Goal: Information Seeking & Learning: Learn about a topic

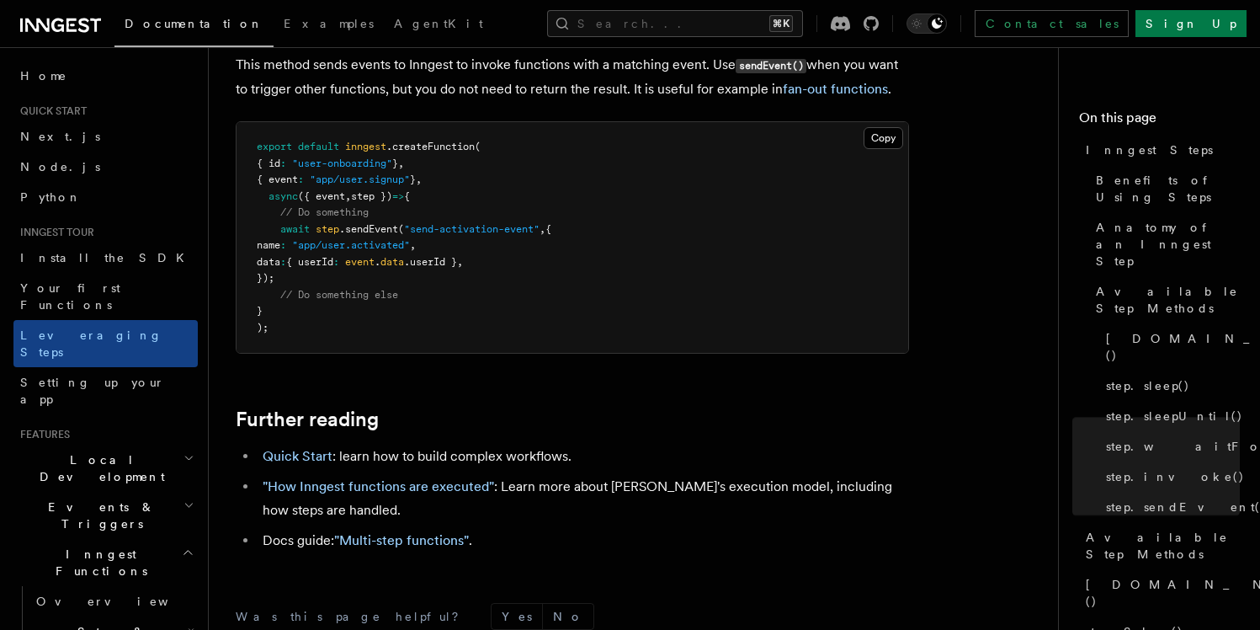
scroll to position [3792, 0]
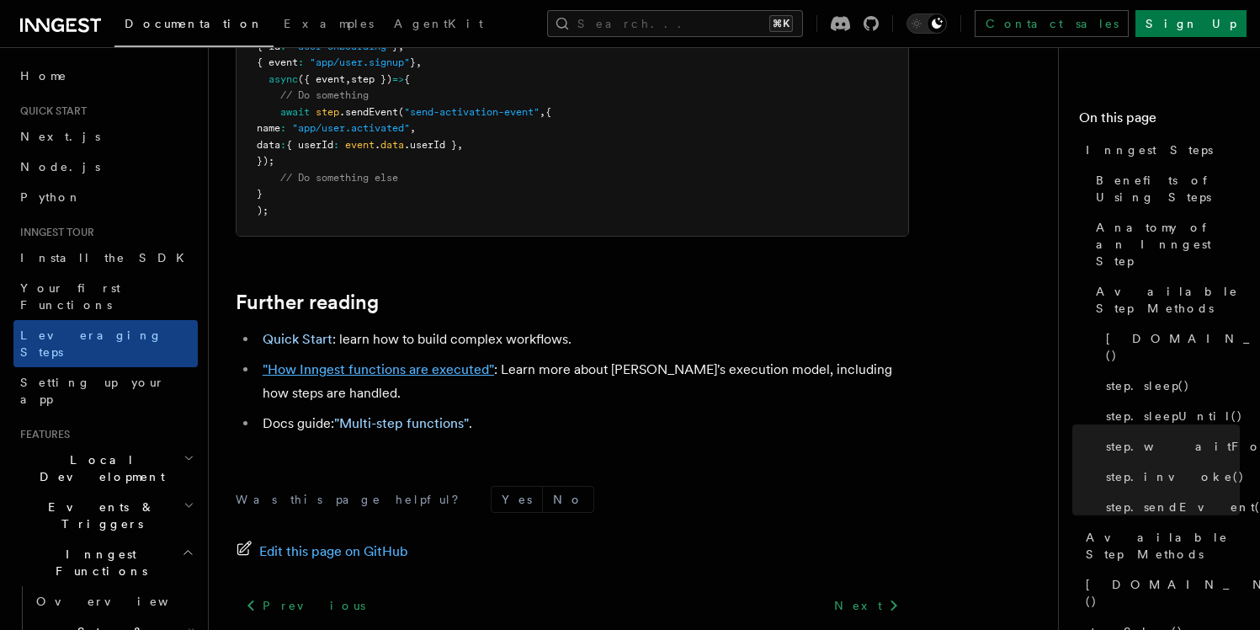
click at [318, 361] on link ""How Inngest functions are executed"" at bounding box center [378, 369] width 231 height 16
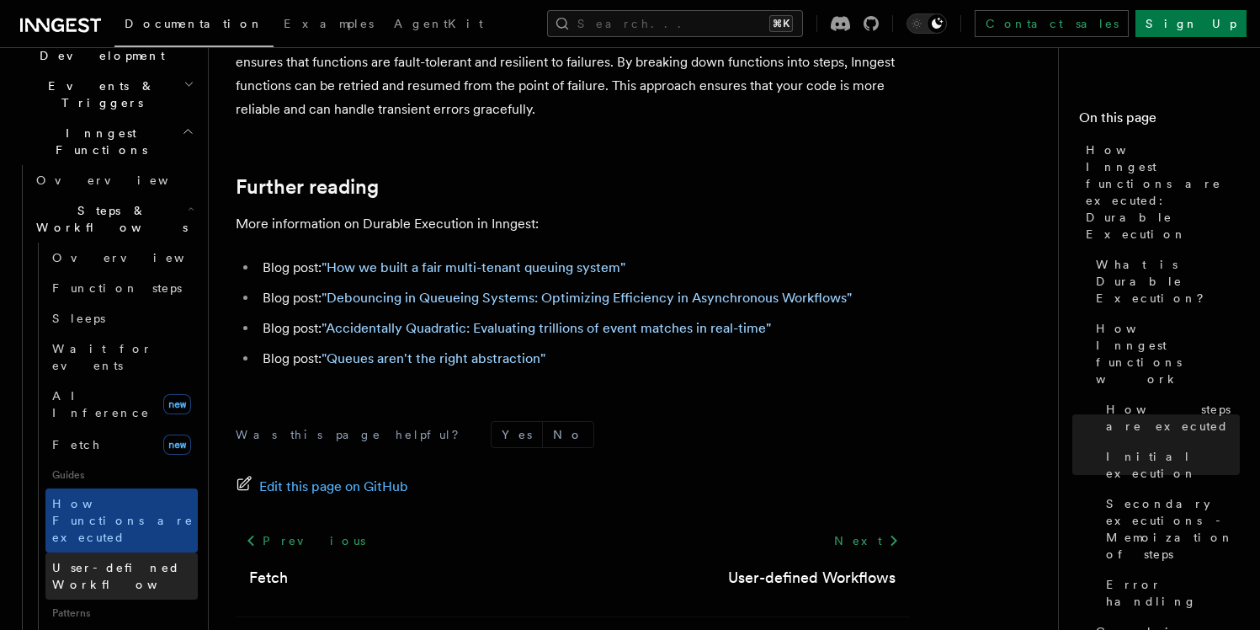
scroll to position [435, 0]
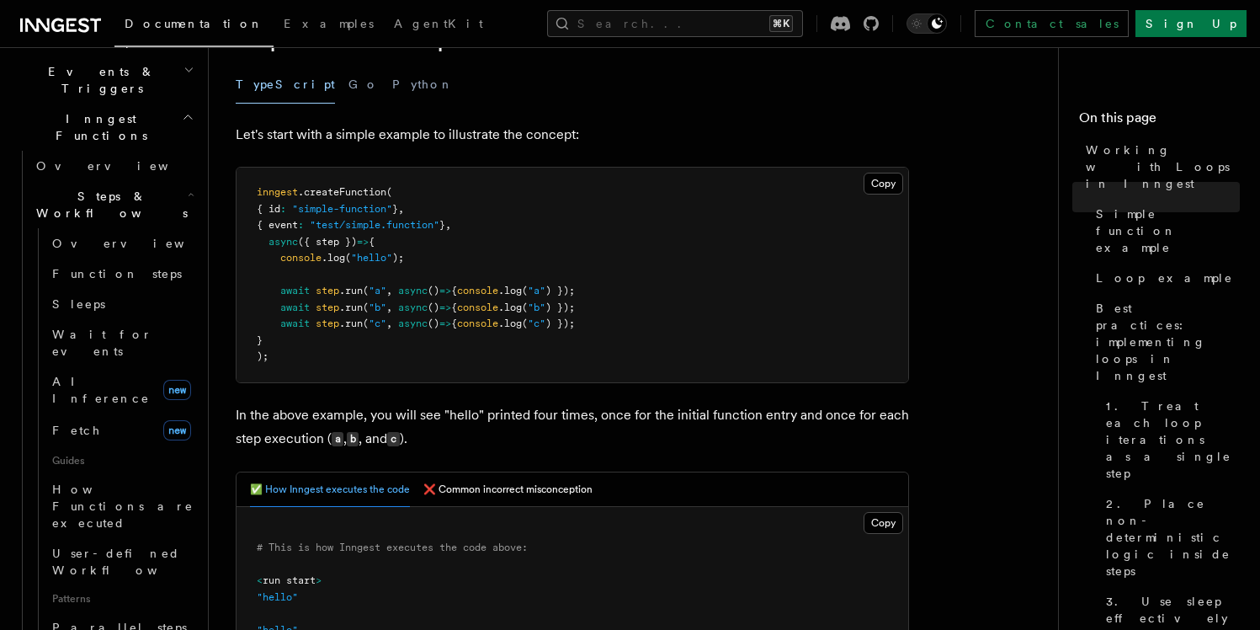
scroll to position [316, 0]
click at [513, 486] on button "❌ Common incorrect misconception" at bounding box center [507, 492] width 169 height 35
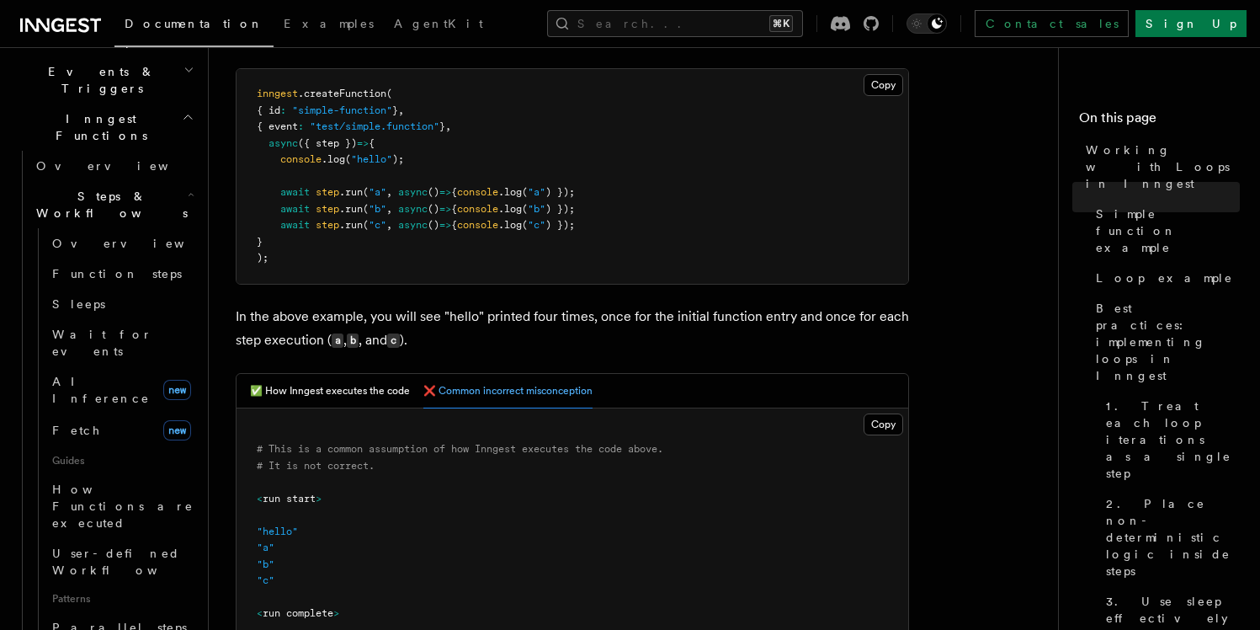
scroll to position [426, 0]
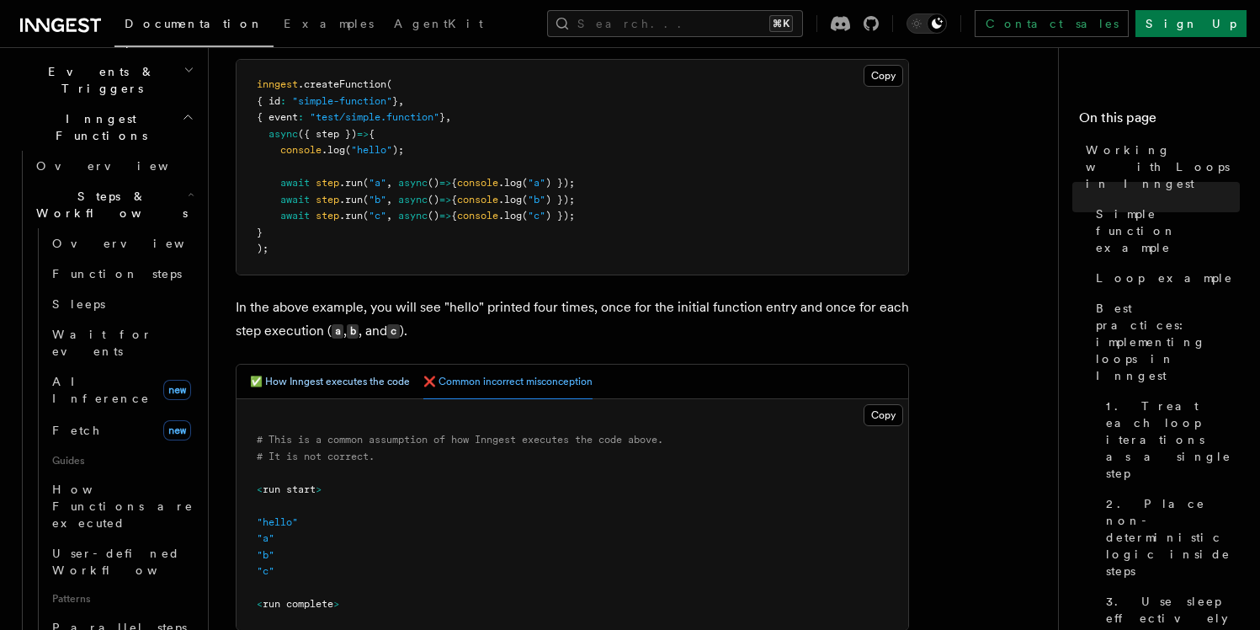
click at [377, 389] on button "✅ How Inngest executes the code" at bounding box center [330, 381] width 160 height 35
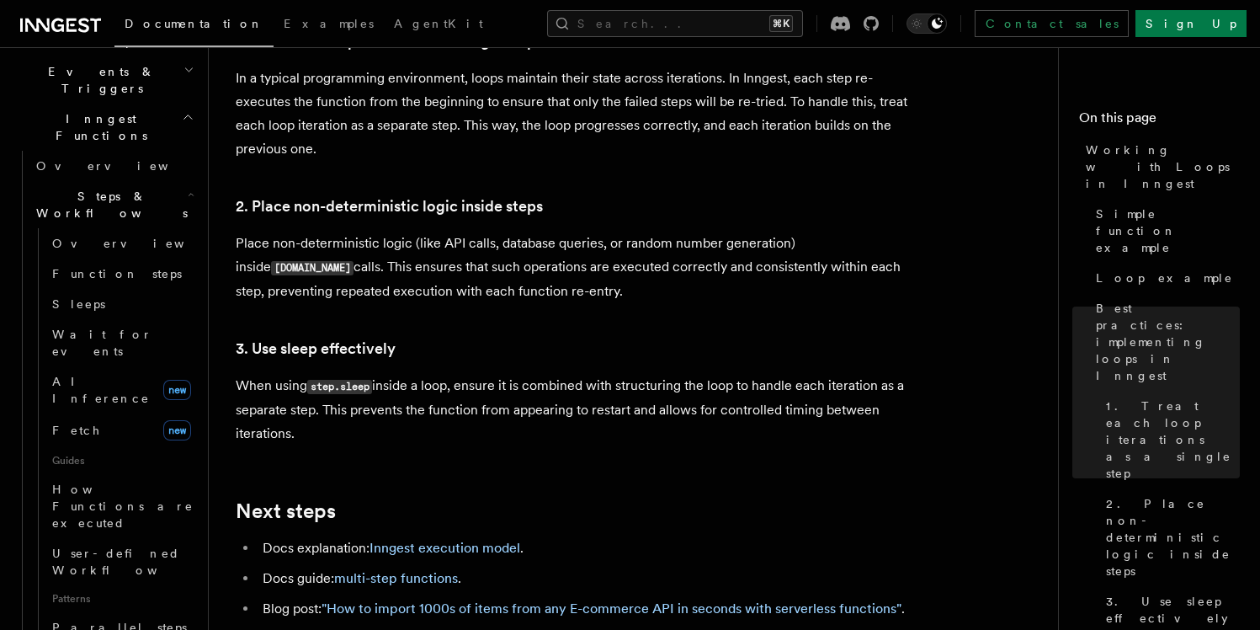
scroll to position [2773, 0]
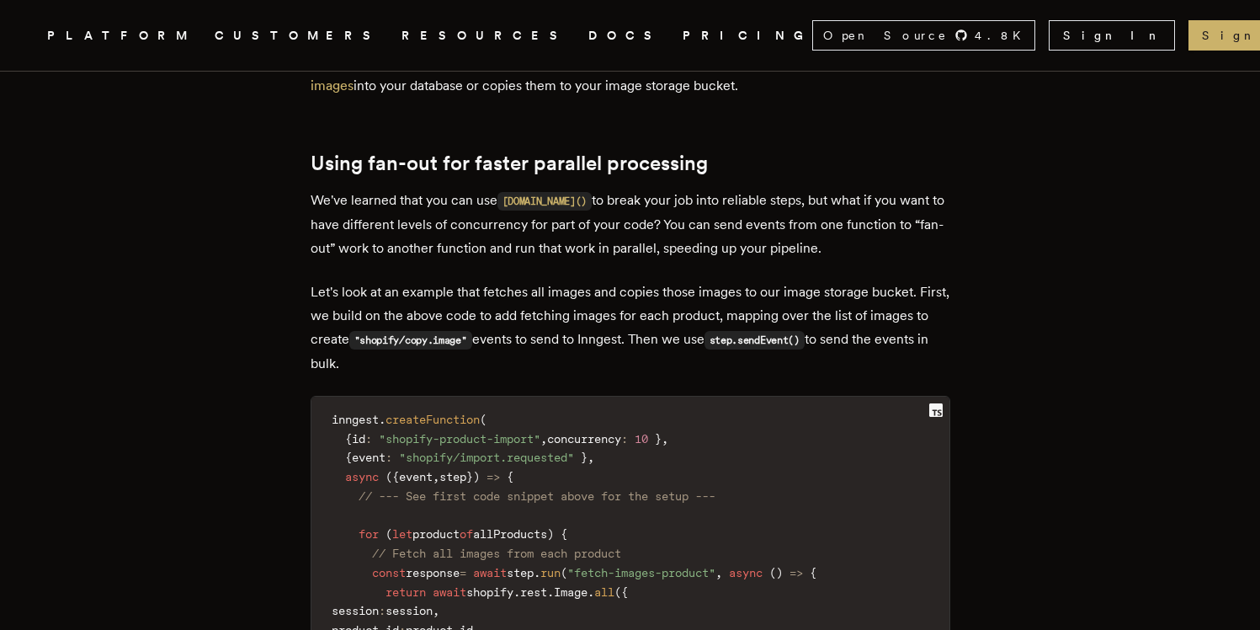
scroll to position [4603, 0]
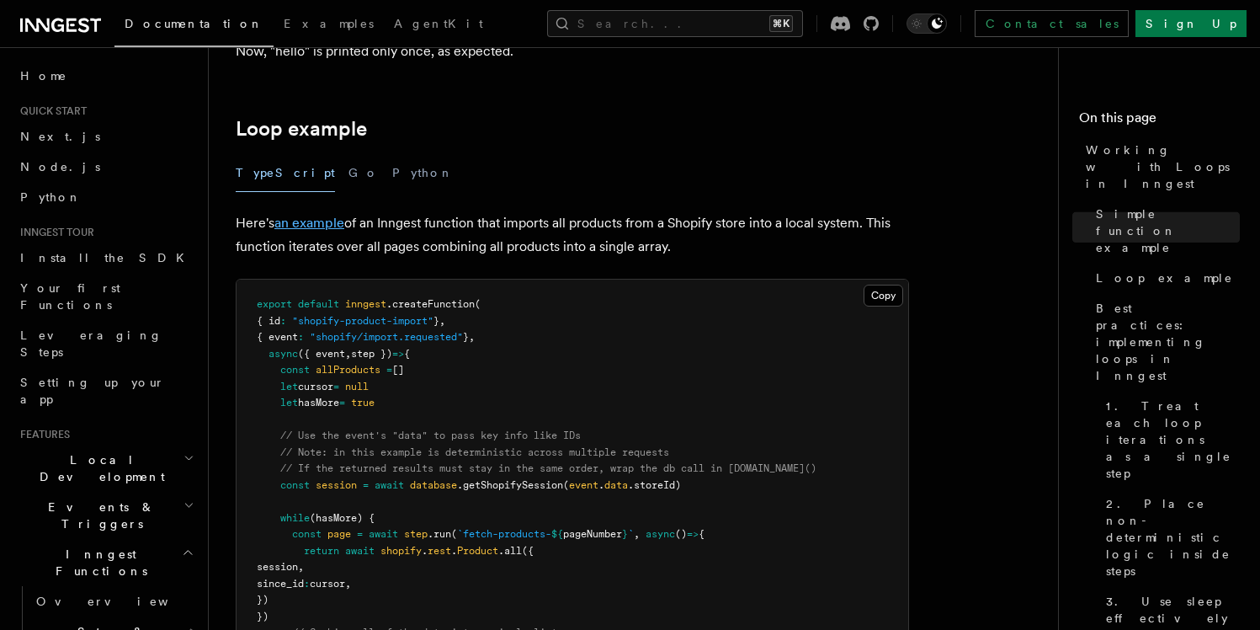
scroll to position [1499, 0]
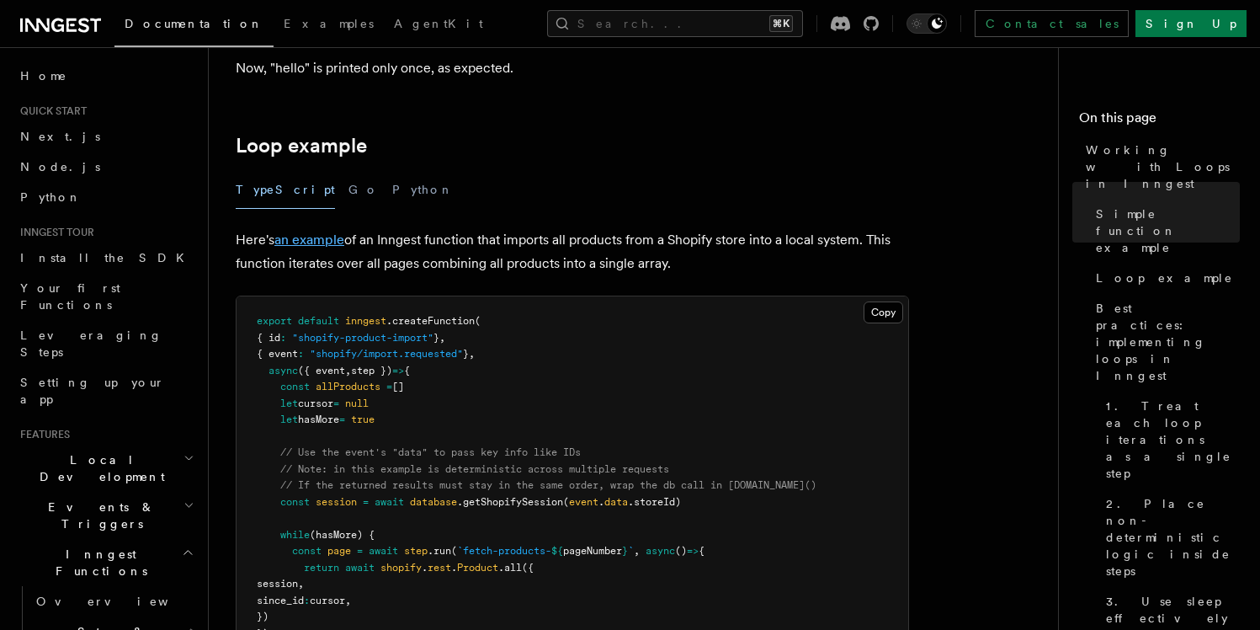
click at [311, 240] on link "an example" at bounding box center [309, 239] width 70 height 16
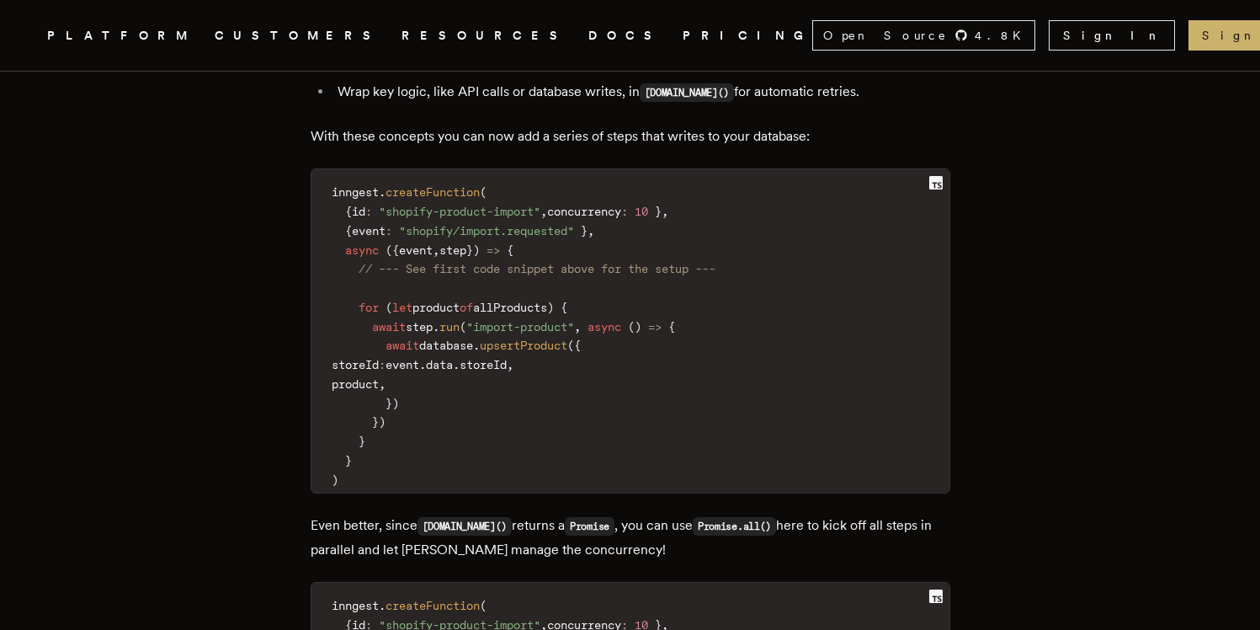
scroll to position [3554, 0]
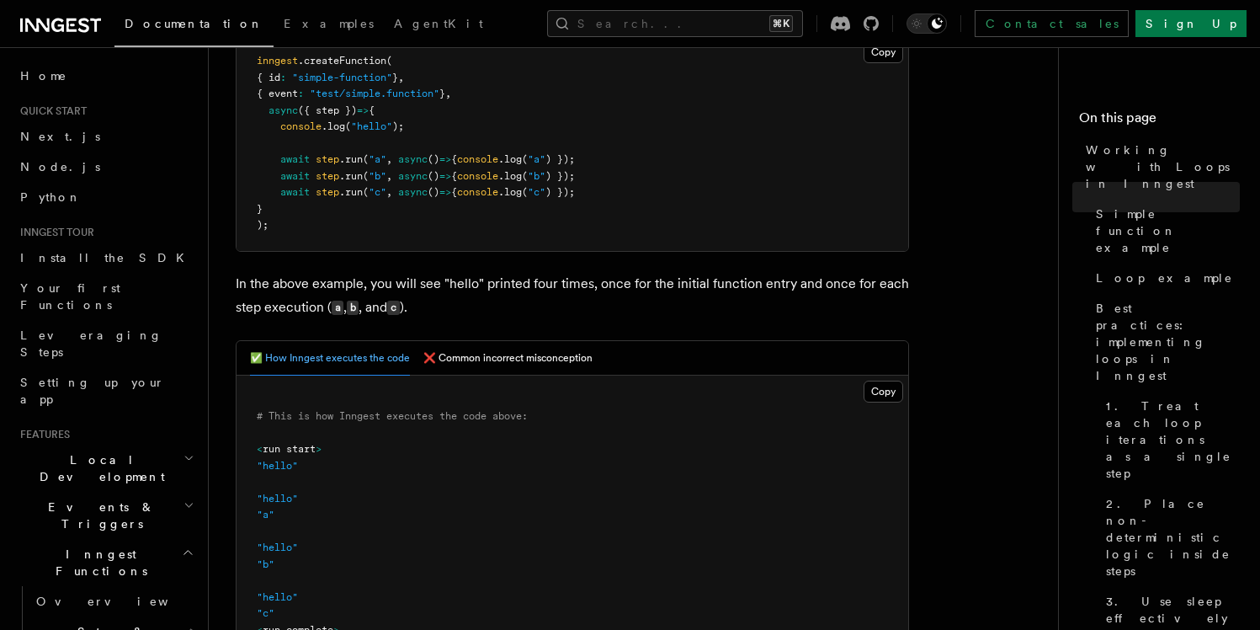
scroll to position [458, 0]
